Goal: Navigation & Orientation: Find specific page/section

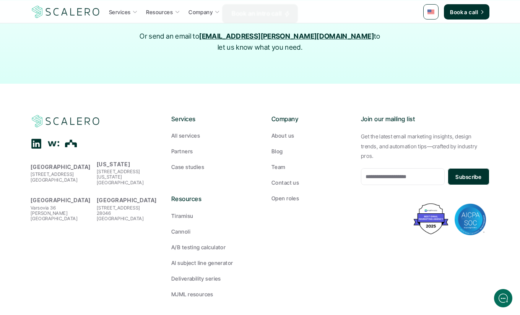
scroll to position [1274, 0]
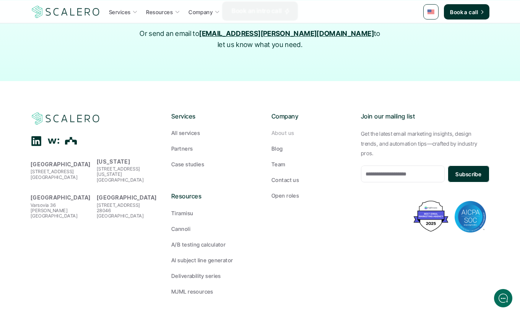
click at [288, 129] on p "About us" at bounding box center [282, 133] width 23 height 8
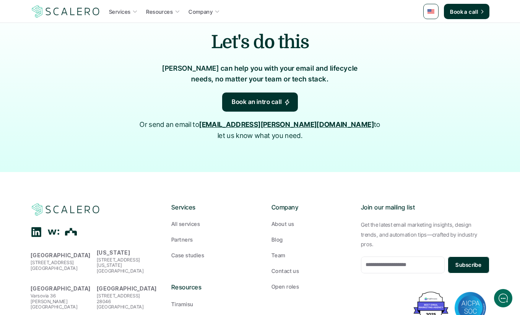
scroll to position [902, 0]
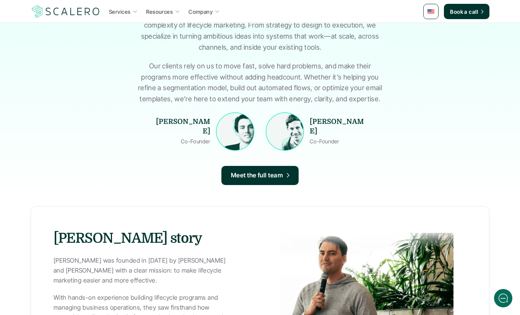
scroll to position [155, 0]
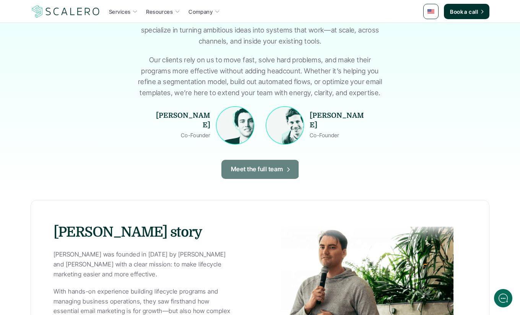
click at [287, 172] on icon at bounding box center [288, 169] width 6 height 7
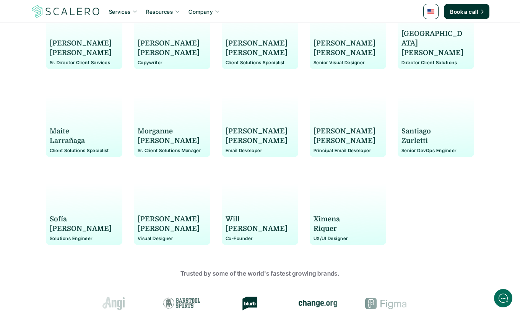
scroll to position [583, 0]
